Goal: Task Accomplishment & Management: Manage account settings

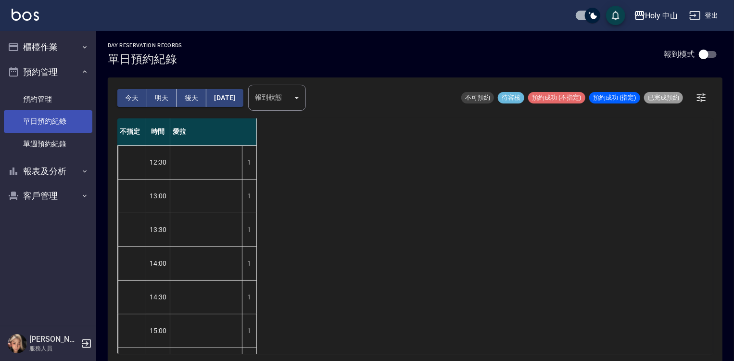
click at [52, 119] on link "單日預約紀錄" at bounding box center [48, 121] width 88 height 22
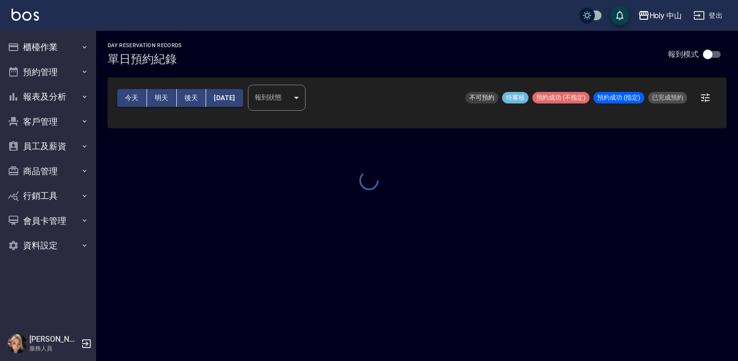
checkbox input "true"
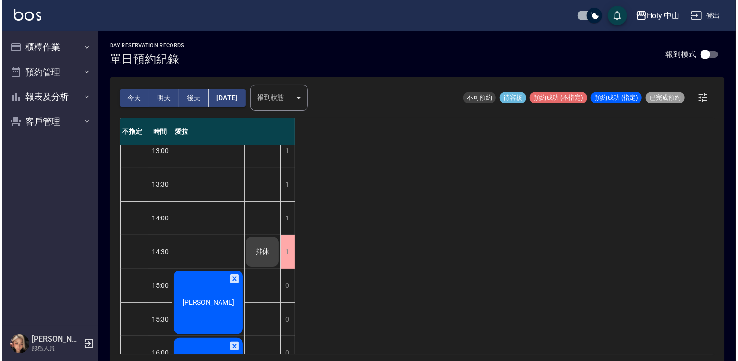
scroll to position [96, 0]
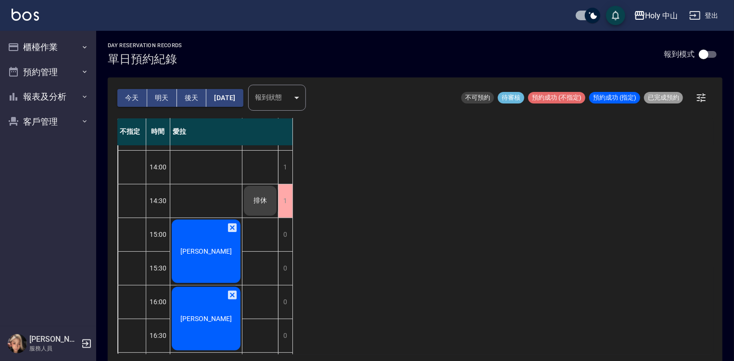
click at [203, 247] on span "[PERSON_NAME]" at bounding box center [205, 251] width 55 height 8
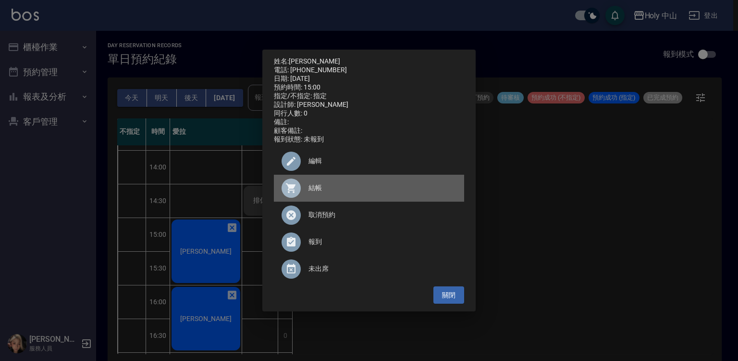
click at [317, 188] on span "結帳" at bounding box center [383, 188] width 148 height 10
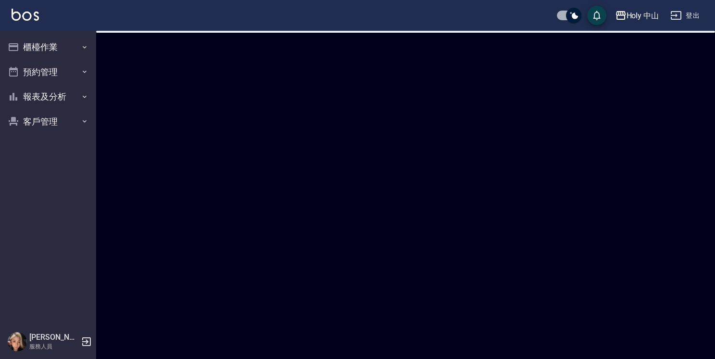
checkbox input "true"
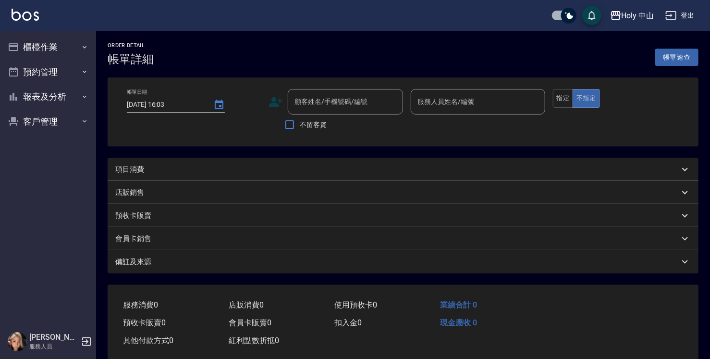
type input "[DATE] 15:00"
type input "愛拉(無代號)"
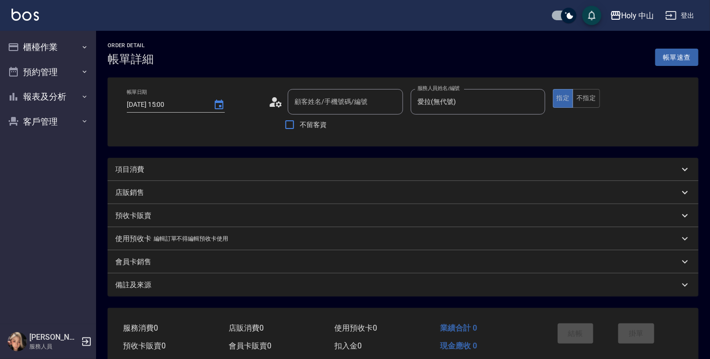
type input "[PERSON_NAME]/0988233914/null"
click at [240, 163] on div "項目消費" at bounding box center [403, 169] width 591 height 23
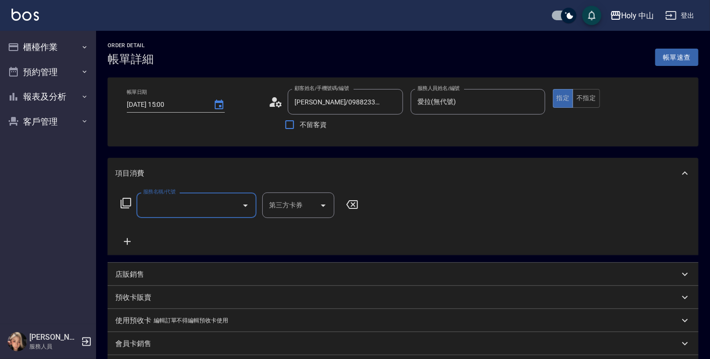
click at [187, 206] on input "服務名稱/代號" at bounding box center [189, 205] width 97 height 17
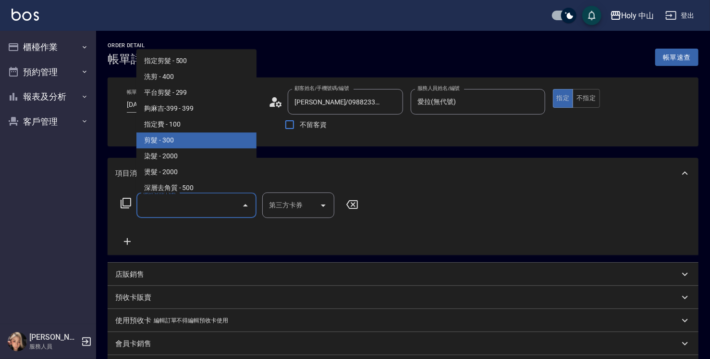
click at [199, 136] on span "剪髮 - 300" at bounding box center [197, 140] width 120 height 16
type input "剪髮(C02)"
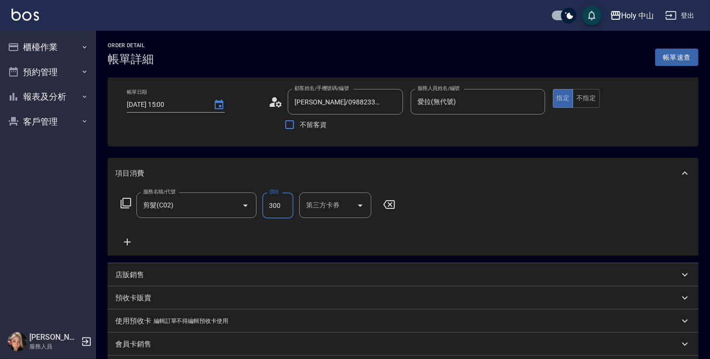
click at [281, 193] on input "300" at bounding box center [277, 205] width 31 height 26
click at [278, 207] on input "0" at bounding box center [277, 205] width 31 height 26
click at [280, 206] on input "0" at bounding box center [277, 205] width 31 height 26
click at [232, 208] on icon "Clear" at bounding box center [232, 205] width 10 height 10
type input "0"
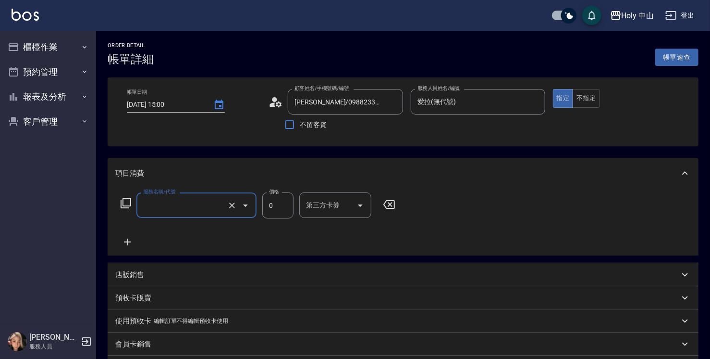
type input "剪髮(C02)"
click at [281, 209] on input "0" at bounding box center [277, 205] width 31 height 26
click at [285, 210] on input "0" at bounding box center [277, 205] width 31 height 26
click at [284, 210] on input "0" at bounding box center [277, 205] width 31 height 26
click at [285, 210] on input "0" at bounding box center [277, 205] width 31 height 26
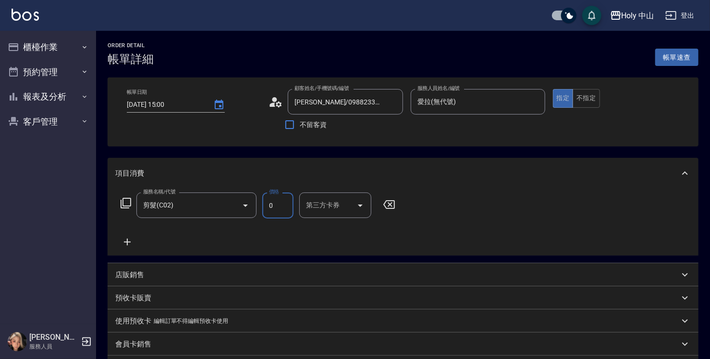
click at [282, 204] on input "0" at bounding box center [277, 205] width 31 height 26
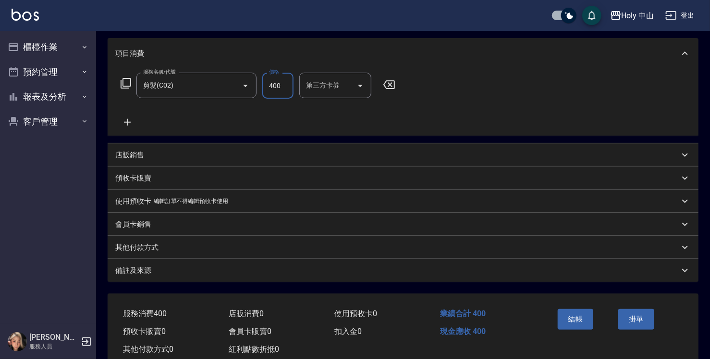
scroll to position [144, 0]
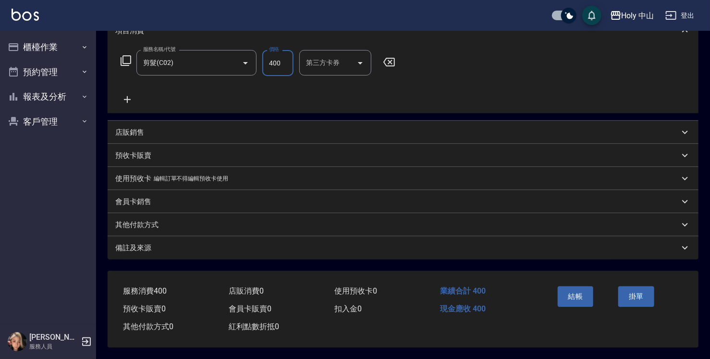
type input "400"
click at [223, 247] on div "備註及來源" at bounding box center [397, 248] width 564 height 10
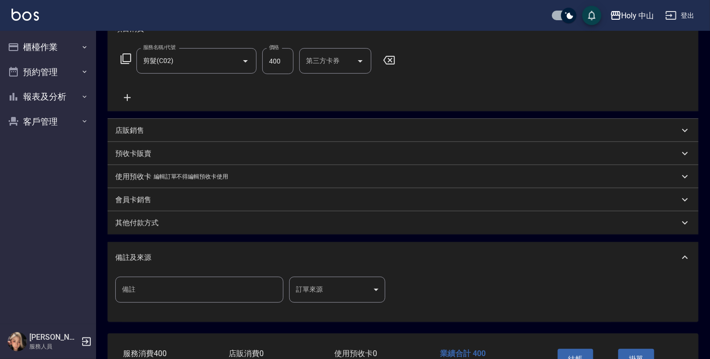
click at [316, 288] on body "Holy 中山 登出 櫃檯作業 打帳單 帳單列表 營業儀表板 現場電腦打卡 預約管理 預約管理 單日預約紀錄 單週預約紀錄 報表及分析 報表目錄 店家日報表 …" at bounding box center [355, 138] width 710 height 565
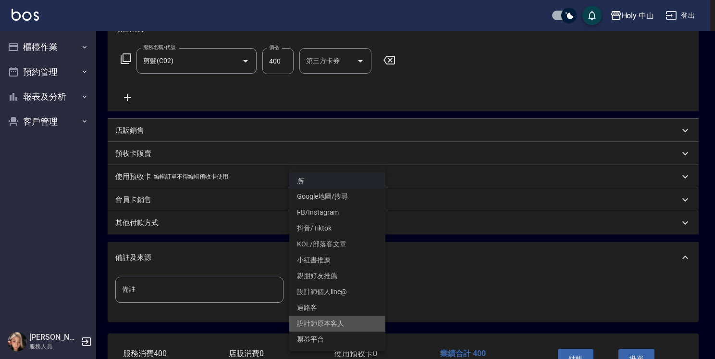
click at [331, 319] on li "設計師原本客人" at bounding box center [337, 323] width 96 height 16
type input "設計師原本客人"
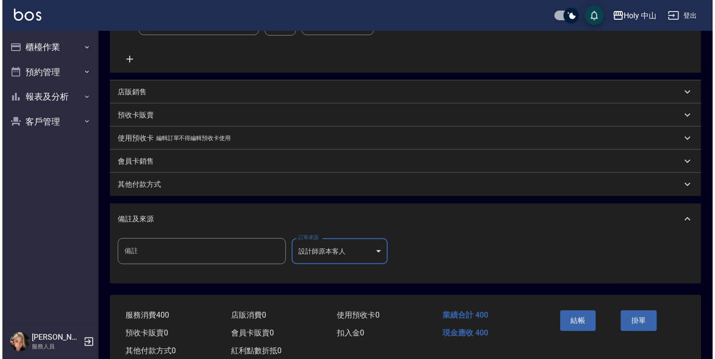
scroll to position [192, 0]
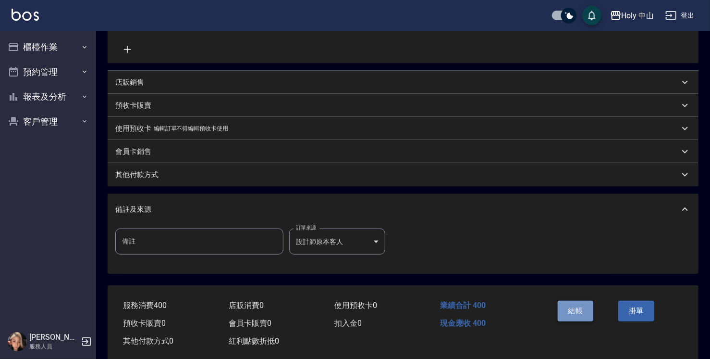
click at [573, 312] on button "結帳" at bounding box center [576, 310] width 36 height 20
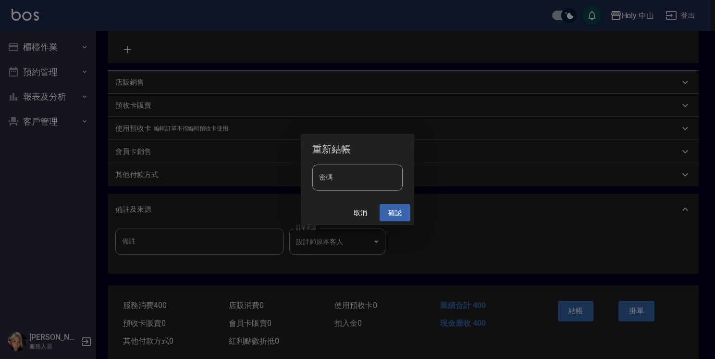
click at [394, 214] on button "確認" at bounding box center [395, 213] width 31 height 18
